Goal: Task Accomplishment & Management: Complete application form

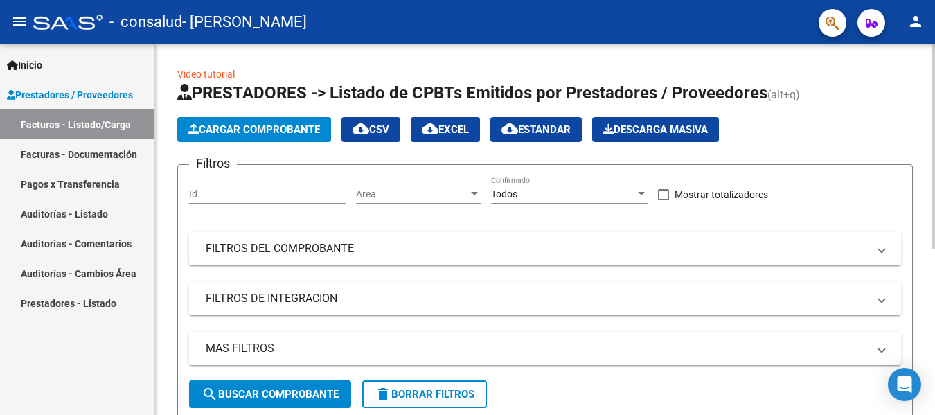
click at [258, 130] on span "Cargar Comprobante" at bounding box center [254, 129] width 132 height 12
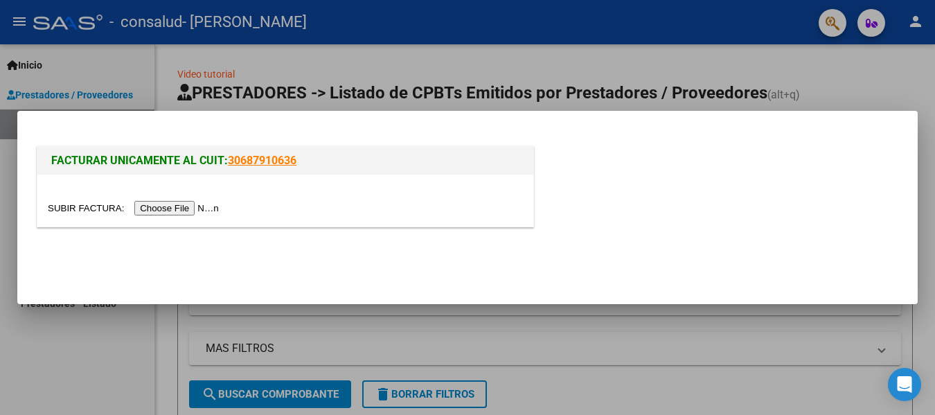
click at [199, 206] on input "file" at bounding box center [135, 208] width 175 height 15
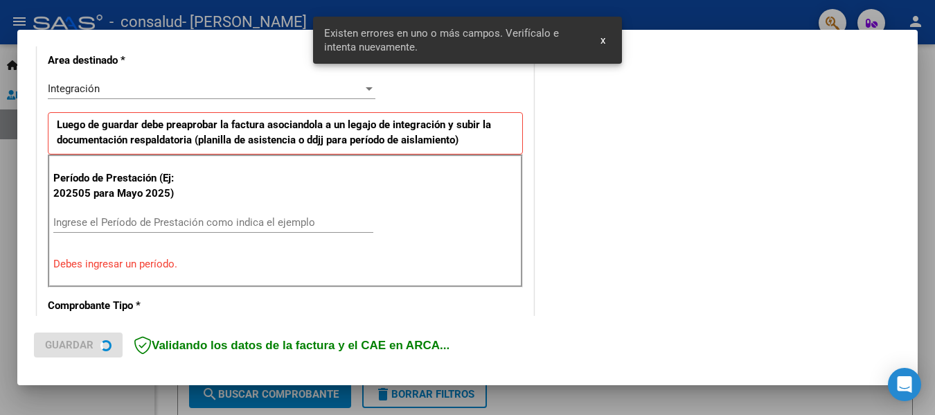
scroll to position [347, 0]
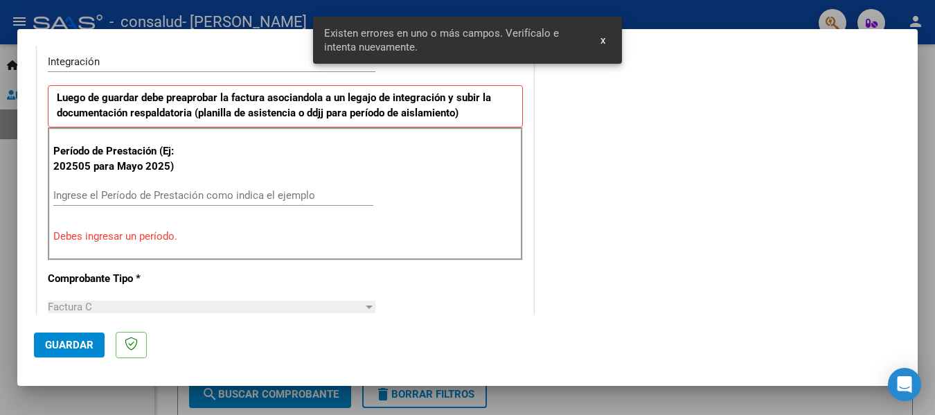
click at [159, 193] on input "Ingrese el Período de Prestación como indica el ejemplo" at bounding box center [213, 195] width 320 height 12
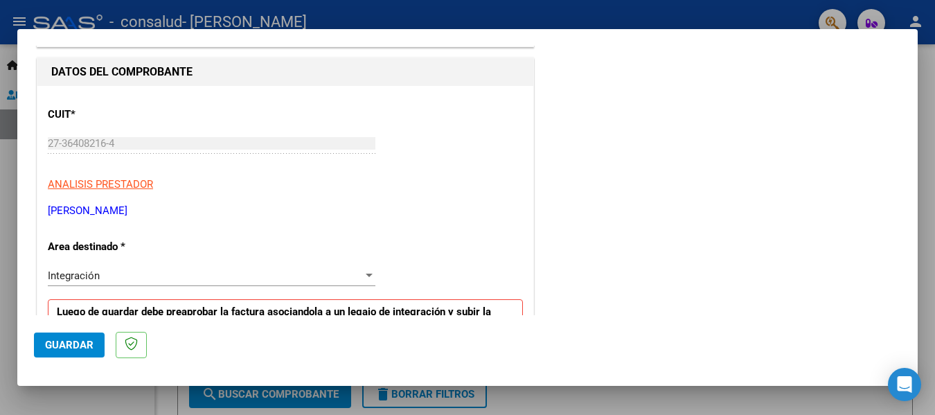
scroll to position [0, 0]
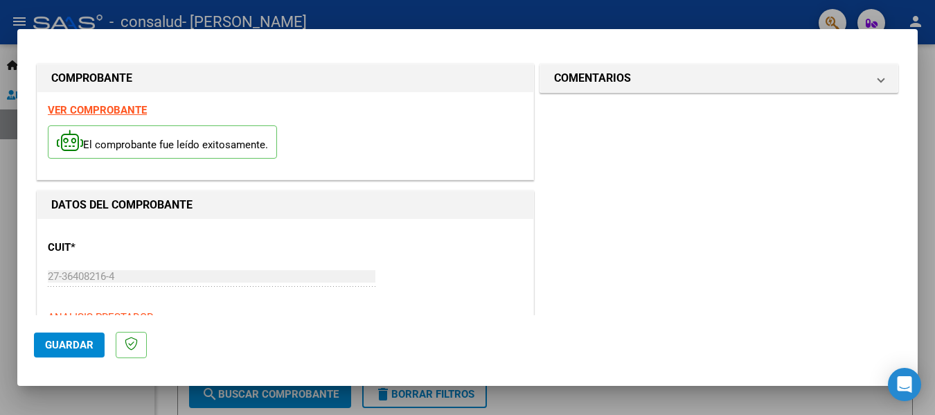
type input "202508"
click at [82, 354] on button "Guardar" at bounding box center [69, 344] width 71 height 25
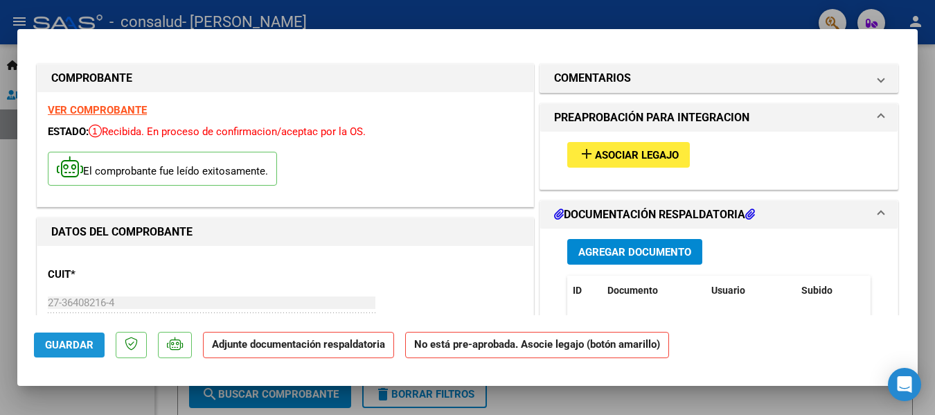
click at [66, 341] on span "Guardar" at bounding box center [69, 345] width 48 height 12
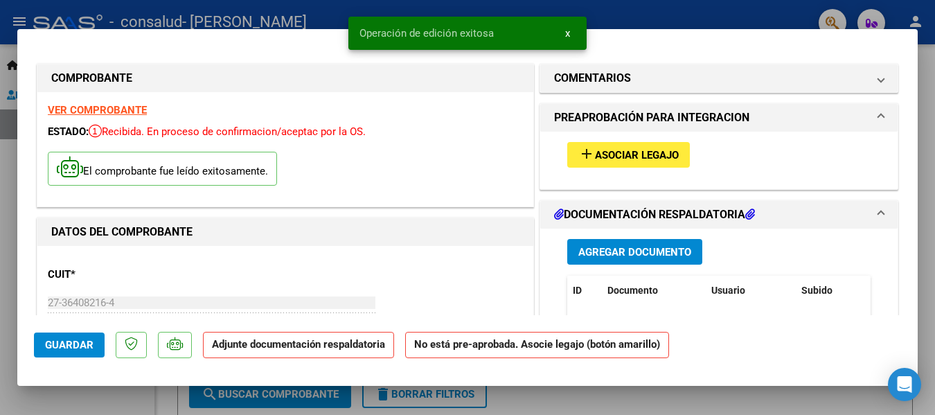
click at [694, 9] on div at bounding box center [467, 207] width 935 height 415
type input "$ 0,00"
